Goal: Task Accomplishment & Management: Manage account settings

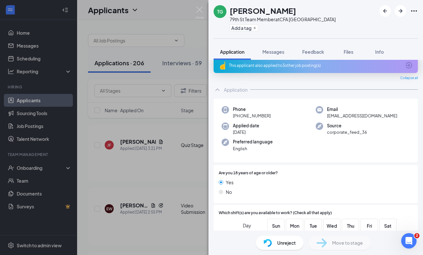
scroll to position [0, 0]
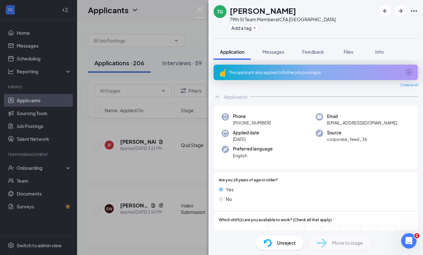
click at [219, 95] on icon "ChevronUp" at bounding box center [218, 97] width 8 height 8
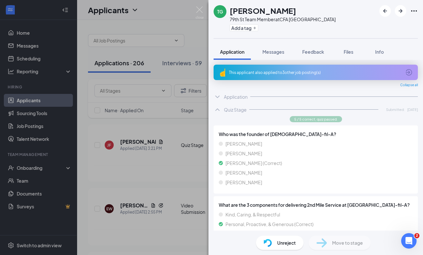
click at [219, 108] on icon "ChevronUp" at bounding box center [218, 110] width 8 height 8
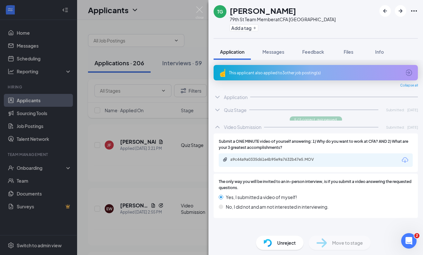
scroll to position [0, 0]
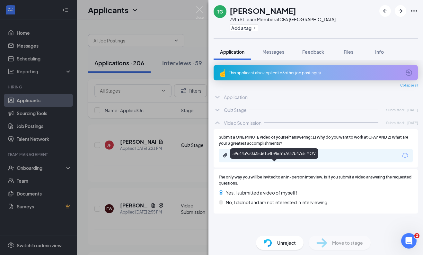
click at [254, 158] on div "a9c44a9a0335d61e4b95e9a7632b47e5.MOV" at bounding box center [275, 155] width 90 height 5
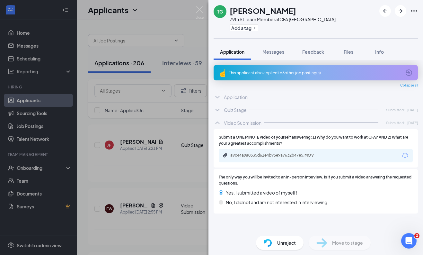
click at [200, 12] on img at bounding box center [200, 12] width 8 height 13
click at [200, 12] on div "Applicants BB" at bounding box center [250, 10] width 346 height 20
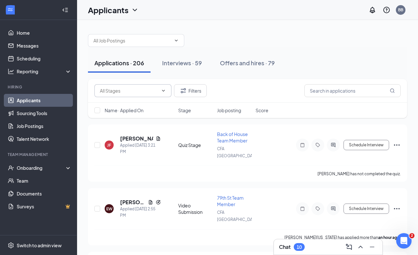
click at [154, 93] on input "text" at bounding box center [129, 90] width 58 height 7
click at [131, 121] on div "Review Stage (3)" at bounding box center [122, 117] width 35 height 7
type input "Review Stage (3)"
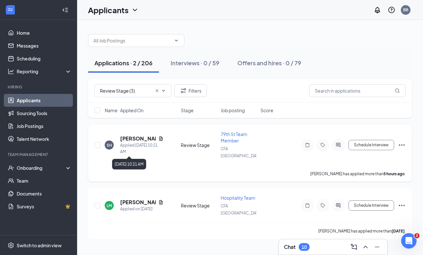
click at [132, 147] on div "Applied [DATE] 10:21 AM" at bounding box center [141, 148] width 43 height 13
click at [132, 140] on h5 "[PERSON_NAME]" at bounding box center [138, 138] width 36 height 7
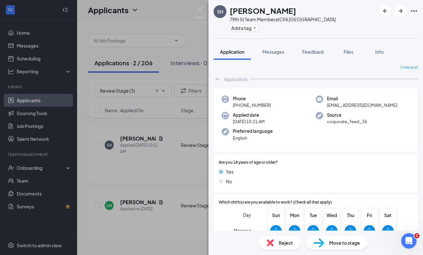
click at [218, 79] on icon "ChevronUp" at bounding box center [217, 79] width 4 height 3
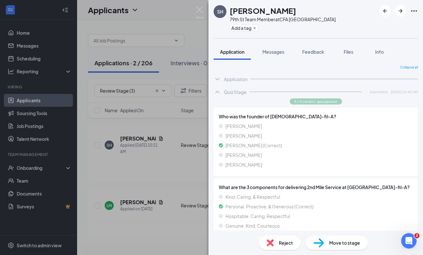
click at [220, 98] on div "Quiz Stage Submitted: [DATE] 10:45 AM" at bounding box center [316, 91] width 204 height 13
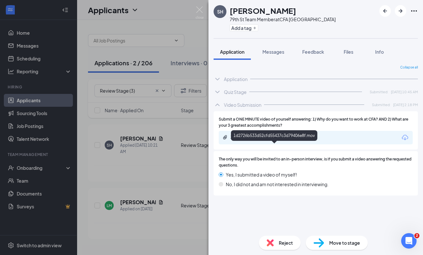
click at [290, 140] on div "1d2726b533d52cfd55437c3d79406e8f.mov" at bounding box center [275, 137] width 90 height 5
click at [278, 236] on div "Reject" at bounding box center [280, 243] width 42 height 14
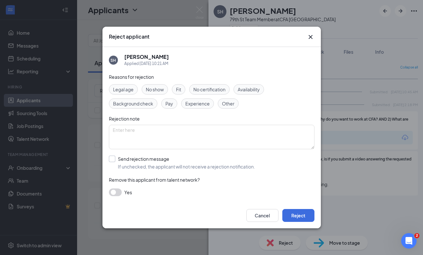
click at [154, 162] on input "Send rejection message If unchecked, the applicant will not receive a rejection…" at bounding box center [182, 163] width 146 height 14
checkbox input "true"
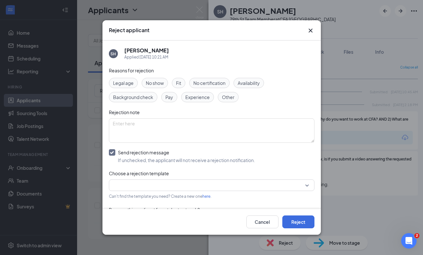
click at [171, 183] on input "search" at bounding box center [209, 185] width 193 height 11
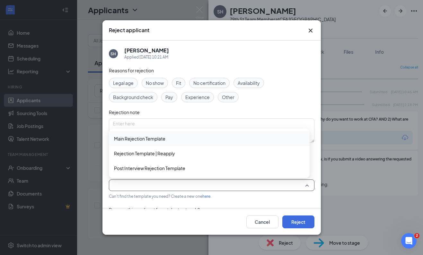
click at [160, 139] on span "Main Rejection Template" at bounding box center [139, 138] width 51 height 7
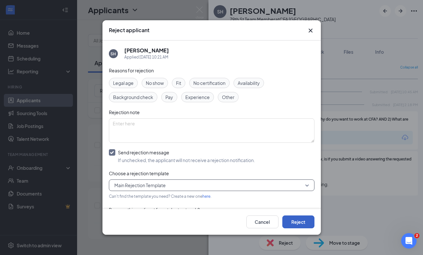
click at [293, 218] on button "Reject" at bounding box center [298, 221] width 32 height 13
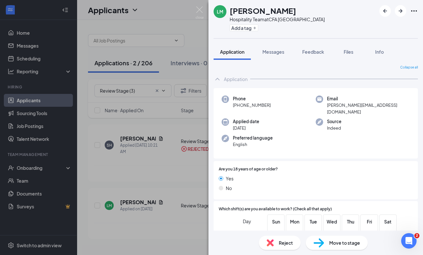
click at [221, 79] on icon "ChevronUp" at bounding box center [218, 79] width 8 height 8
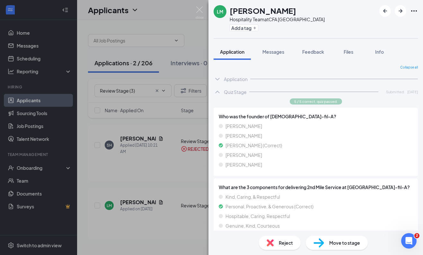
click at [220, 95] on icon "ChevronUp" at bounding box center [218, 92] width 8 height 8
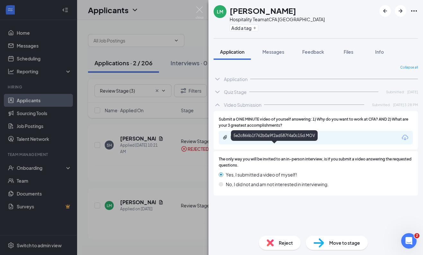
click at [264, 140] on div "5e2c866b1f762b0a9f2ad587f4a0c15d.MOV" at bounding box center [275, 137] width 90 height 5
click at [282, 236] on span "Reject" at bounding box center [286, 242] width 14 height 7
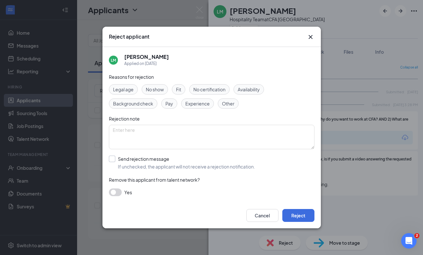
click at [147, 159] on input "Send rejection message If unchecked, the applicant will not receive a rejection…" at bounding box center [182, 163] width 146 height 14
checkbox input "true"
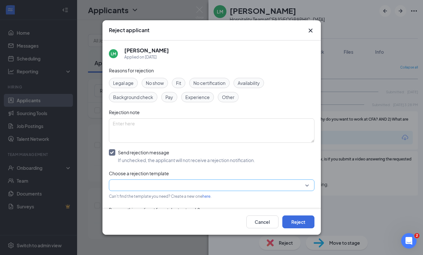
click at [155, 182] on input "search" at bounding box center [209, 185] width 193 height 11
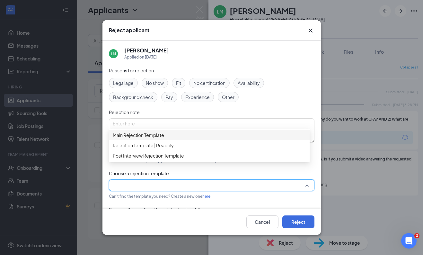
click at [145, 137] on span "Main Rejection Template" at bounding box center [138, 134] width 51 height 7
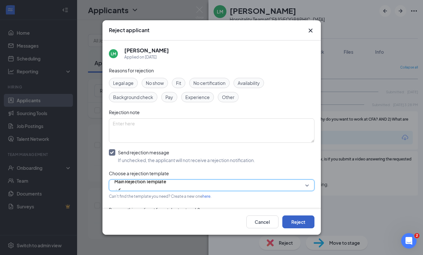
click at [296, 221] on button "Reject" at bounding box center [298, 221] width 32 height 13
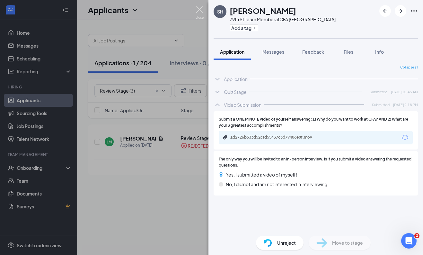
click at [201, 10] on img at bounding box center [200, 12] width 8 height 13
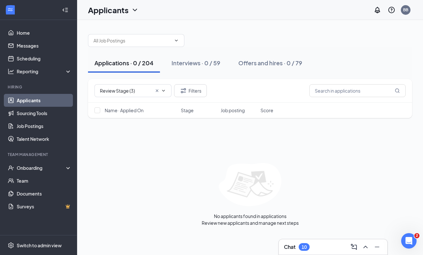
click at [314, 236] on div "Chat 10" at bounding box center [333, 247] width 98 height 10
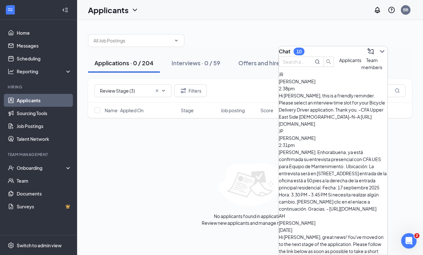
click at [337, 50] on div "Chat 10" at bounding box center [333, 51] width 109 height 10
